Goal: Use online tool/utility

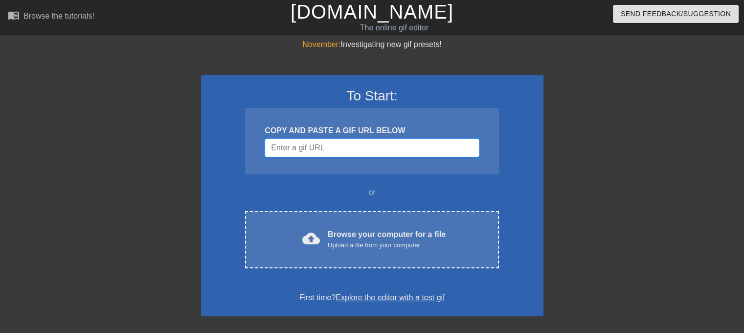
click at [342, 149] on input "Username" at bounding box center [372, 147] width 214 height 19
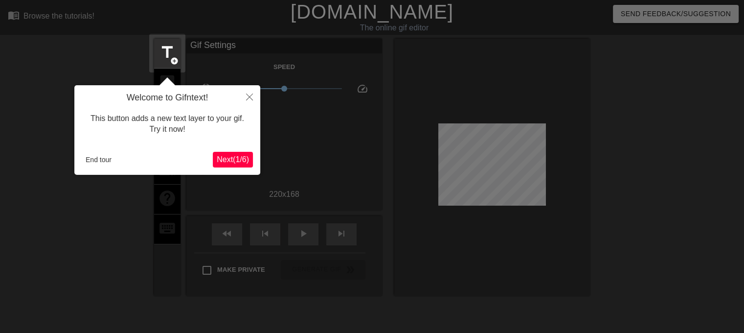
scroll to position [23, 0]
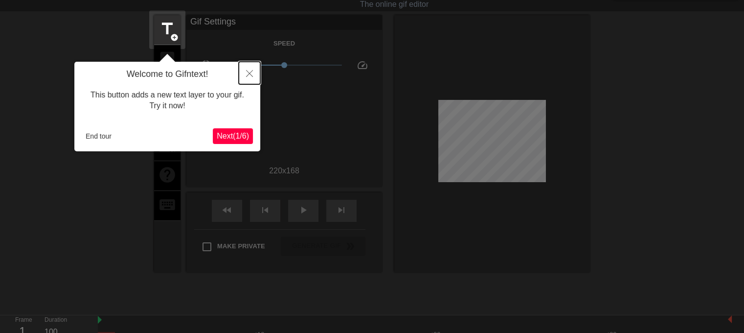
click at [252, 71] on icon "Close" at bounding box center [249, 73] width 7 height 7
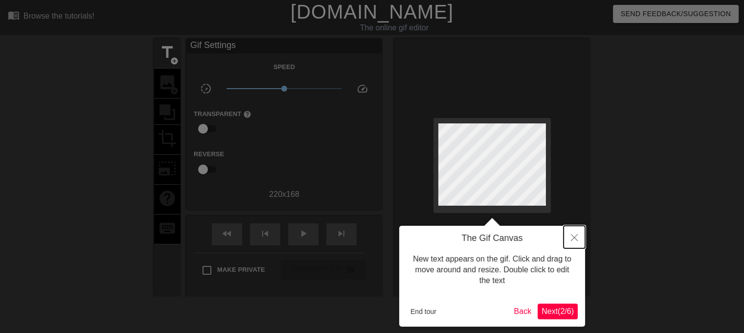
click at [577, 242] on button "Close" at bounding box center [575, 237] width 22 height 23
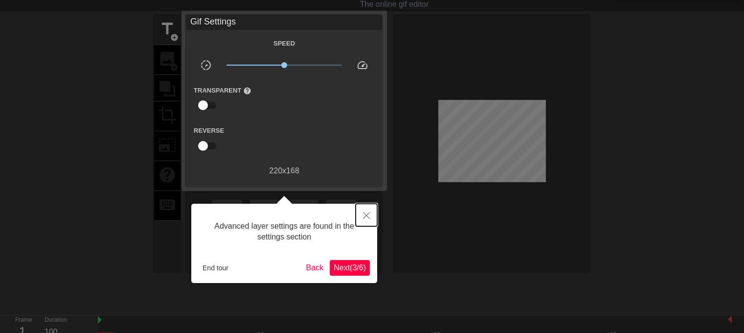
click at [364, 211] on button "Close" at bounding box center [367, 215] width 22 height 23
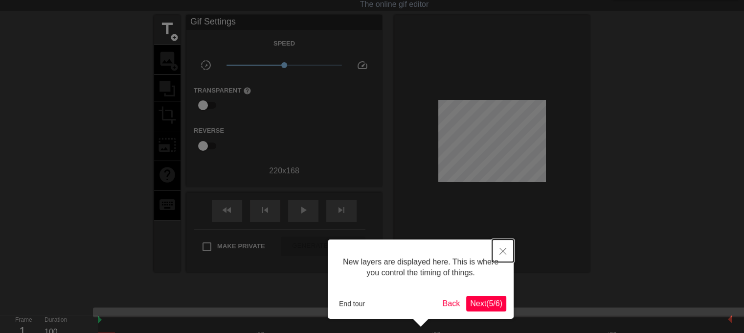
click at [507, 251] on button "Close" at bounding box center [503, 250] width 22 height 23
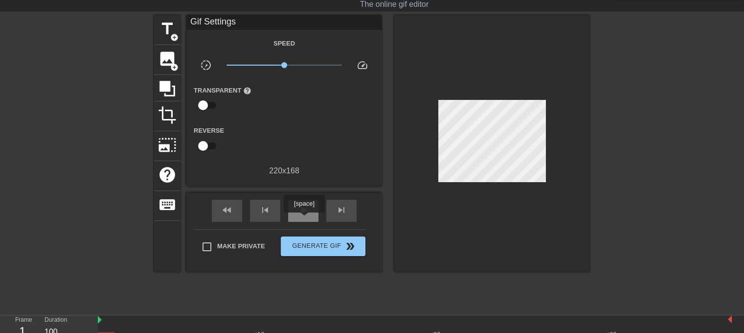
click at [304, 219] on div "play_arrow" at bounding box center [303, 211] width 30 height 22
click at [231, 207] on span "fast_rewind" at bounding box center [227, 210] width 12 height 12
click at [297, 212] on span "pause" at bounding box center [303, 210] width 12 height 12
click at [300, 214] on span "play_arrow" at bounding box center [303, 210] width 12 height 12
click at [300, 214] on span "pause" at bounding box center [303, 210] width 12 height 12
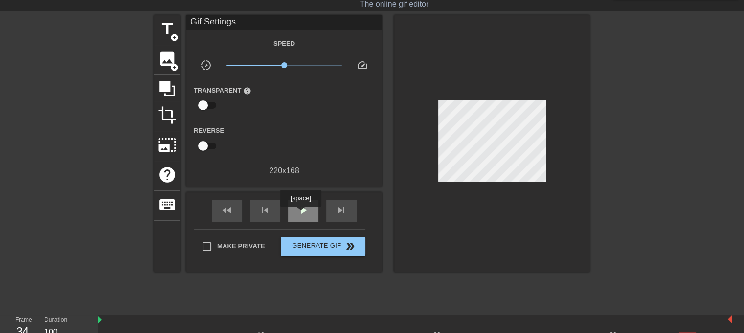
click at [300, 214] on span "play_arrow" at bounding box center [303, 210] width 12 height 12
click at [300, 214] on span "pause" at bounding box center [303, 210] width 12 height 12
click at [171, 30] on span "title" at bounding box center [167, 29] width 19 height 19
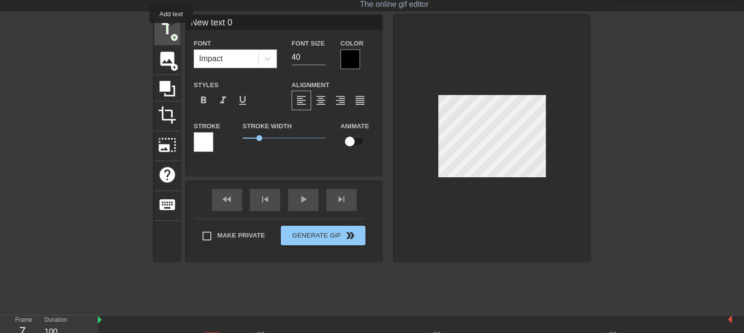
scroll to position [0, 0]
type input "New tGext 0"
type textarea "New tGext 0"
type input "New text 0"
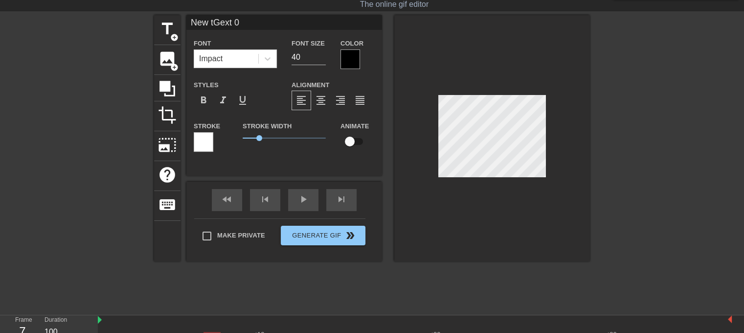
type textarea "New text 0"
type input "New ext 0"
type textarea "New ext 0"
type input "Newext 0"
type textarea "Newext 0"
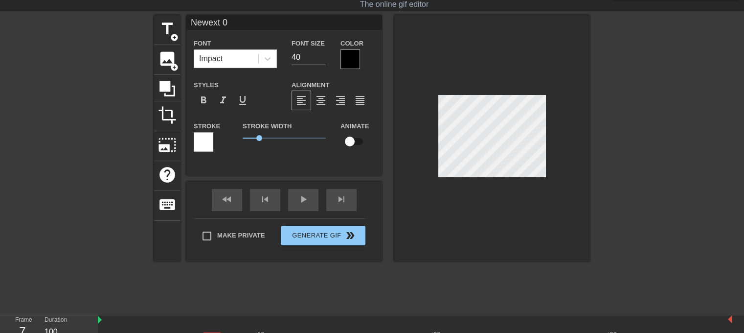
type input "Neext 0"
type textarea "Neext 0"
type input "Next 0"
type textarea "Next 0"
type input "ext 0"
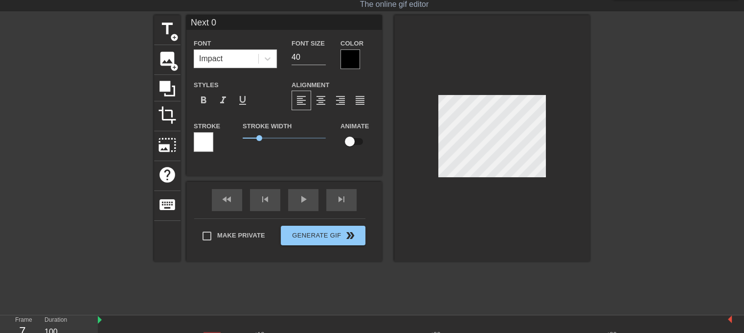
type textarea "ext 0"
type input "ext"
type textarea "ext"
type input "ext"
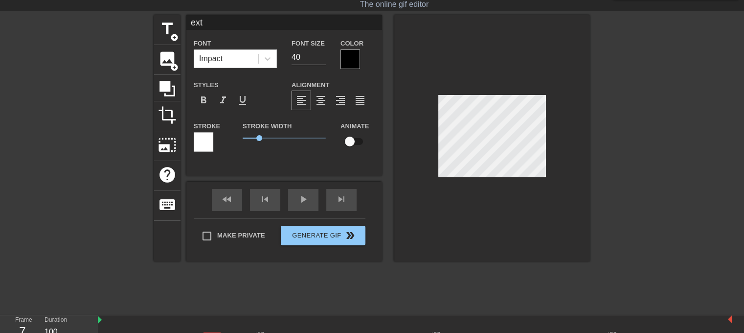
type textarea "ext"
type input "ex"
type textarea "ex"
type input "e"
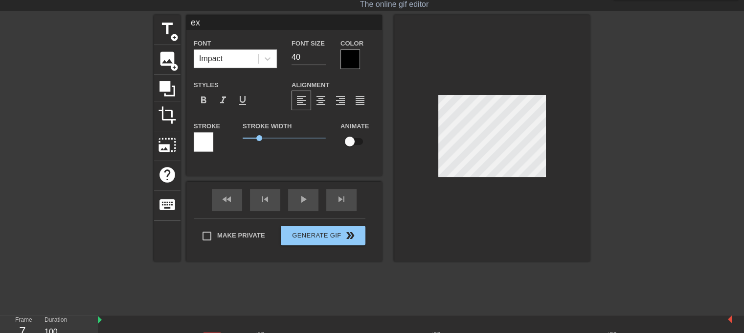
type textarea "e"
type input "G"
type textarea "G"
type input "Gn"
type textarea "Gni"
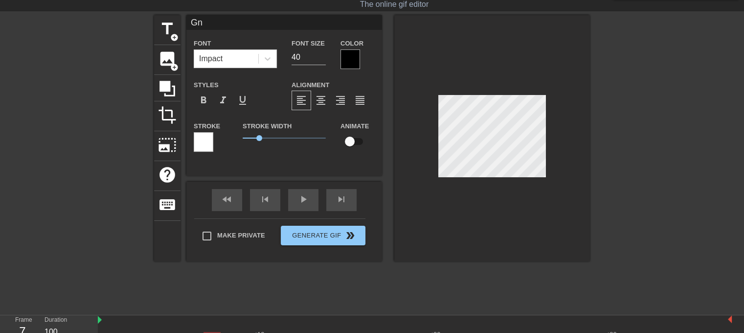
type input "Gniu"
type textarea "Gniu"
type input "Gni"
type textarea "Gni"
type input "Gn"
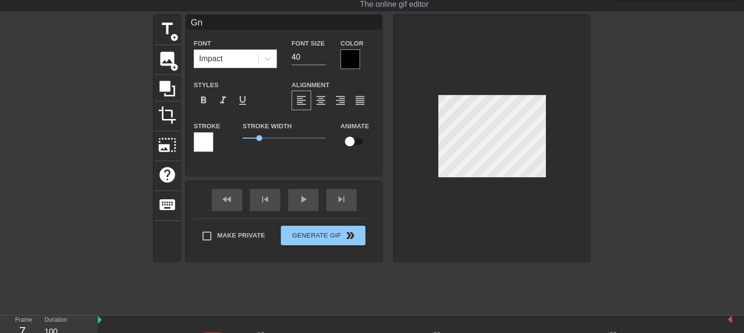
type textarea "Gn"
type input "Gnu"
type textarea "Gnu"
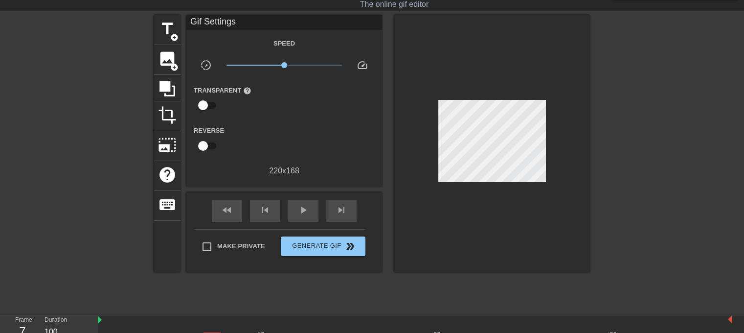
click at [456, 226] on div at bounding box center [492, 143] width 196 height 257
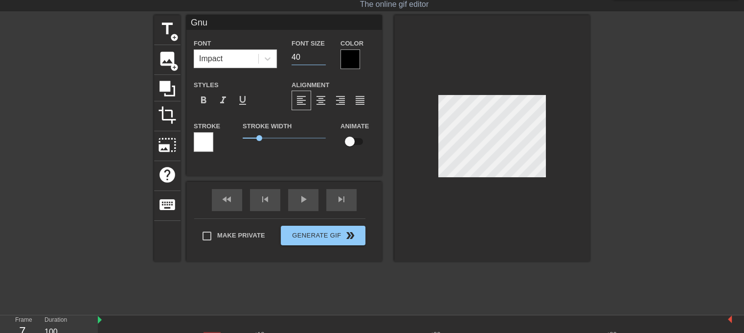
click at [299, 55] on input "40" at bounding box center [309, 57] width 34 height 16
type input "4"
type input "20"
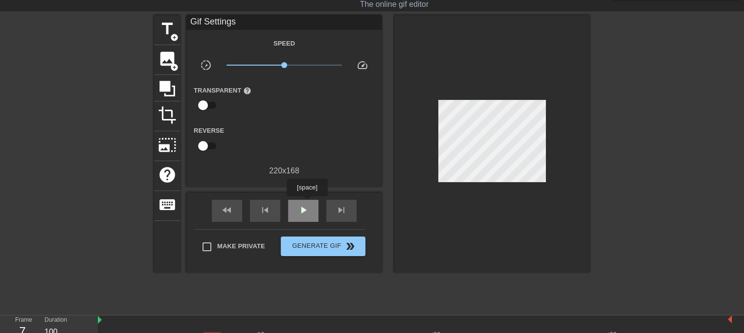
click at [307, 204] on span "play_arrow" at bounding box center [303, 210] width 12 height 12
click at [306, 209] on span "pause" at bounding box center [303, 210] width 12 height 12
click at [290, 200] on div "play_arrow" at bounding box center [303, 211] width 30 height 22
click at [300, 207] on span "pause" at bounding box center [303, 210] width 12 height 12
drag, startPoint x: 285, startPoint y: 65, endPoint x: 192, endPoint y: 60, distance: 93.1
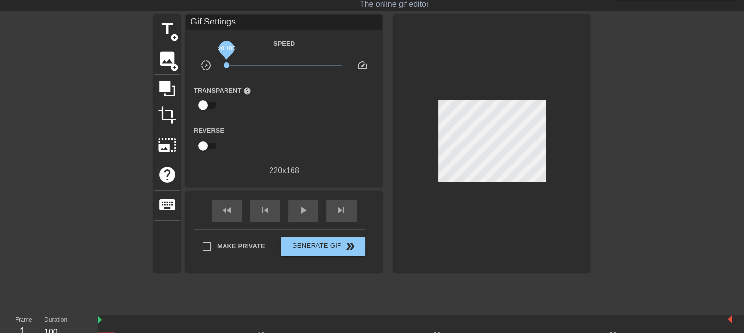
click at [192, 60] on div "slow_motion_video x0.100 speed" at bounding box center [284, 66] width 196 height 15
click at [301, 208] on span "play_arrow" at bounding box center [303, 210] width 12 height 12
click at [303, 213] on span "pause" at bounding box center [303, 210] width 12 height 12
click at [301, 200] on div "play_arrow" at bounding box center [303, 211] width 30 height 22
click at [303, 210] on span "pause" at bounding box center [303, 210] width 12 height 12
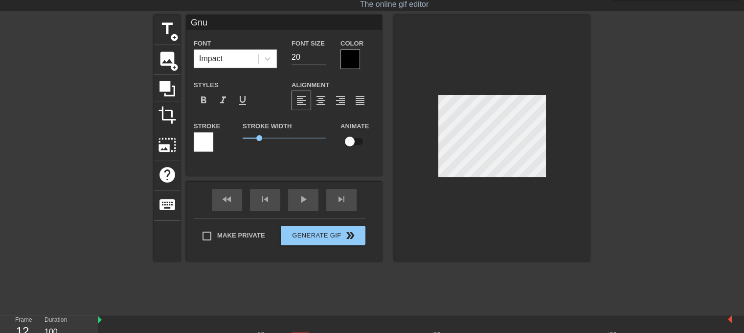
type input "Gn"
type textarea "Gn"
type input "G"
type textarea "G"
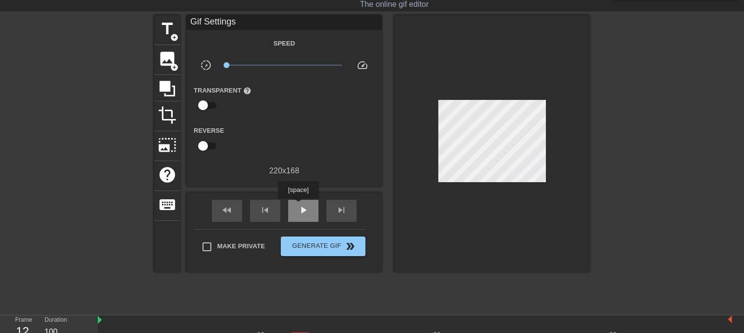
click at [298, 205] on div "play_arrow" at bounding box center [303, 211] width 30 height 22
click at [303, 207] on span "pause" at bounding box center [303, 210] width 12 height 12
click at [303, 207] on span "play_arrow" at bounding box center [303, 210] width 12 height 12
drag, startPoint x: 227, startPoint y: 64, endPoint x: 249, endPoint y: 64, distance: 22.0
click at [249, 64] on span "x0.243" at bounding box center [249, 65] width 6 height 6
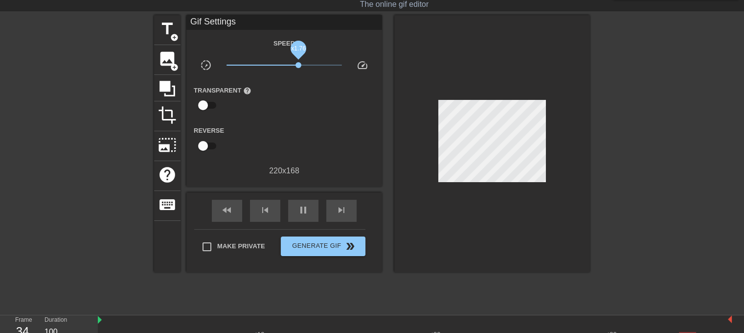
drag, startPoint x: 249, startPoint y: 64, endPoint x: 298, endPoint y: 70, distance: 50.3
click at [298, 70] on div "x1.76" at bounding box center [284, 66] width 131 height 15
drag, startPoint x: 296, startPoint y: 65, endPoint x: 317, endPoint y: 66, distance: 20.6
click at [317, 66] on span "x3.67" at bounding box center [317, 65] width 6 height 6
click at [178, 260] on div "title add_circle image add_circle crop photo_size_select_large help keyboard" at bounding box center [167, 143] width 26 height 257
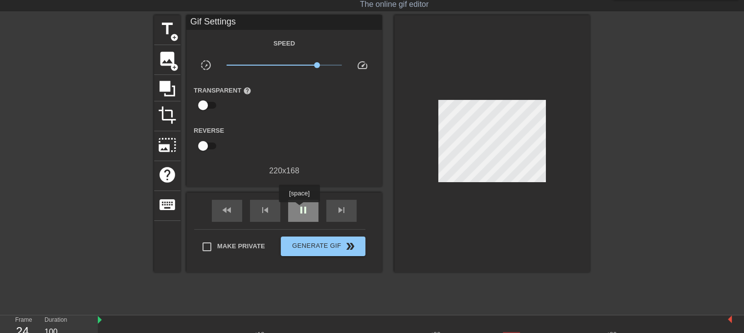
click at [299, 209] on span "pause" at bounding box center [303, 210] width 12 height 12
